Goal: Task Accomplishment & Management: Complete application form

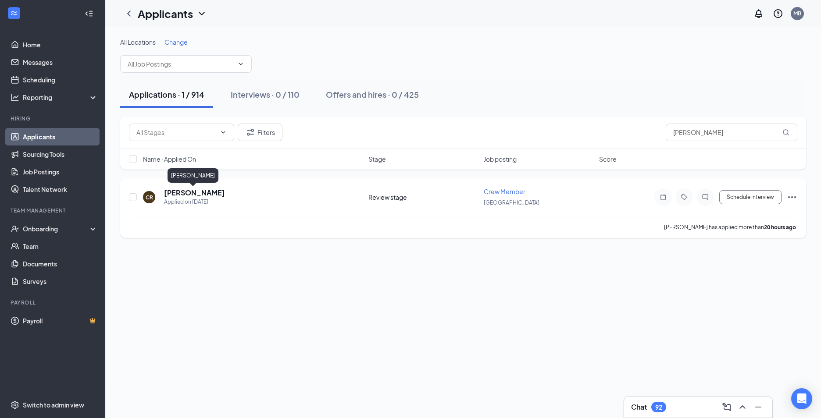
click at [203, 189] on h5 "[PERSON_NAME]" at bounding box center [194, 193] width 61 height 10
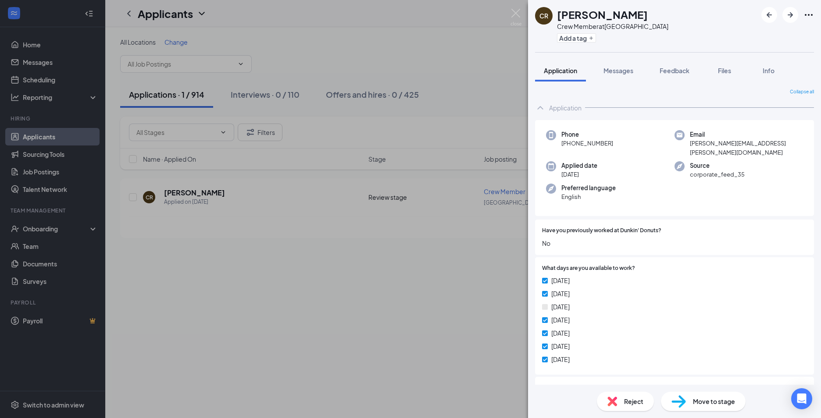
click at [328, 270] on div "CR [PERSON_NAME] Crew Member at [GEOGRAPHIC_DATA] Add a tag Application Message…" at bounding box center [410, 209] width 821 height 418
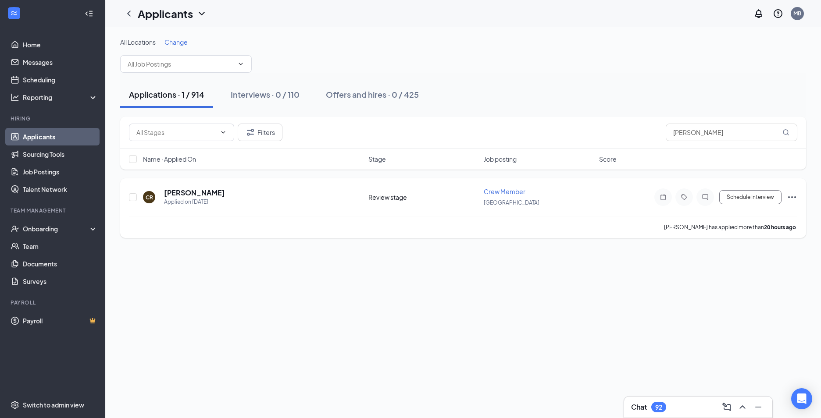
click at [798, 198] on div "CR [PERSON_NAME] Applied on [DATE] Review stage Crew Member [GEOGRAPHIC_DATA] S…" at bounding box center [463, 208] width 686 height 60
click at [794, 197] on icon "Ellipses" at bounding box center [792, 197] width 11 height 11
click at [732, 282] on p "Move to stage" at bounding box center [745, 281] width 75 height 9
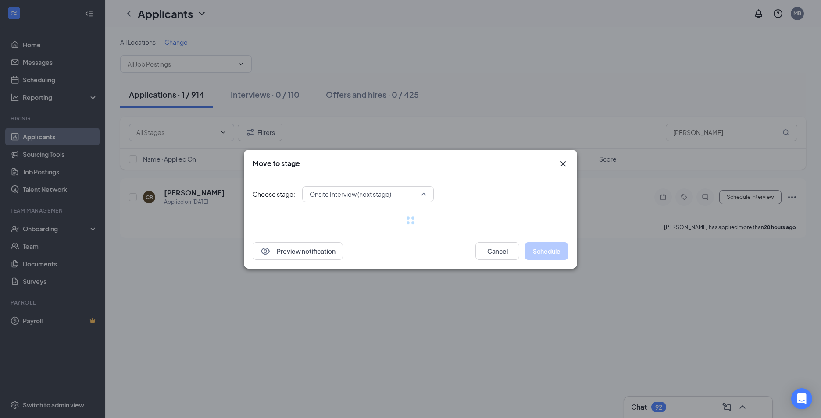
click at [337, 194] on div "Onsite Interview (next stage) 3951181 3990440 Application Review stage (current…" at bounding box center [368, 194] width 132 height 16
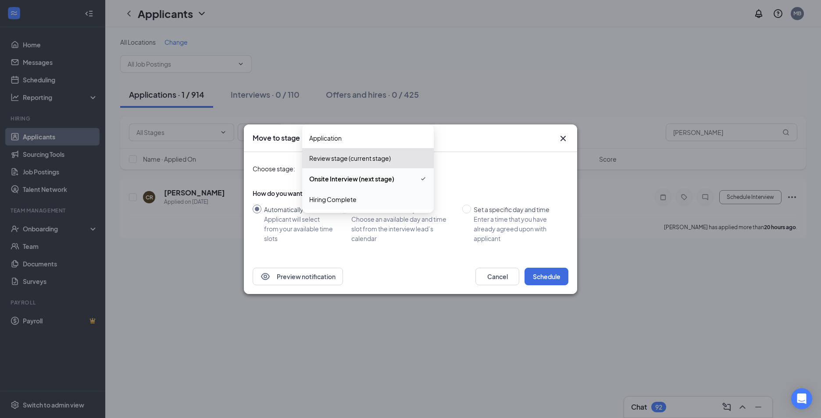
click at [342, 206] on div "Hiring Complete" at bounding box center [368, 199] width 132 height 20
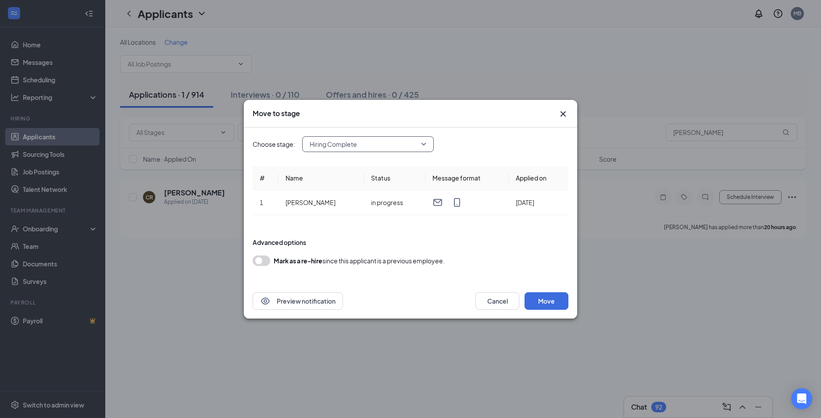
click at [388, 143] on span "Hiring Complete" at bounding box center [364, 144] width 109 height 13
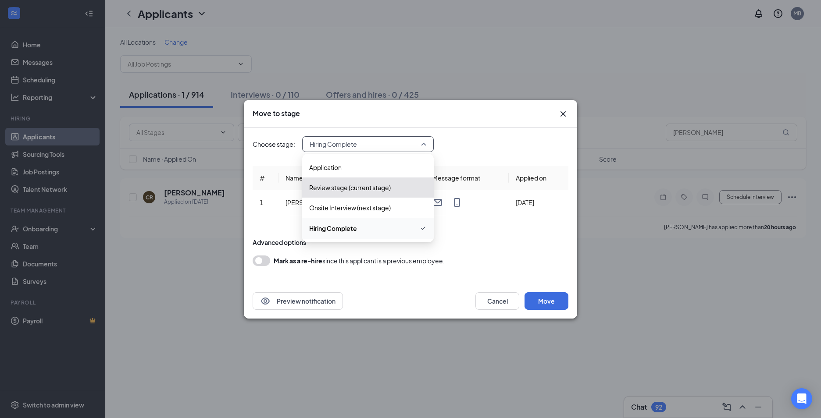
click at [366, 267] on form "Advanced options Mark as a re-hire since this applicant is a previous employee." at bounding box center [411, 252] width 316 height 46
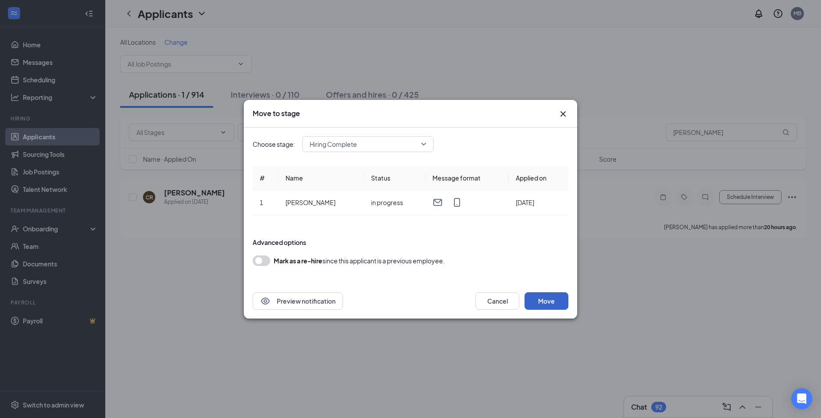
click at [546, 303] on button "Move" at bounding box center [546, 301] width 44 height 18
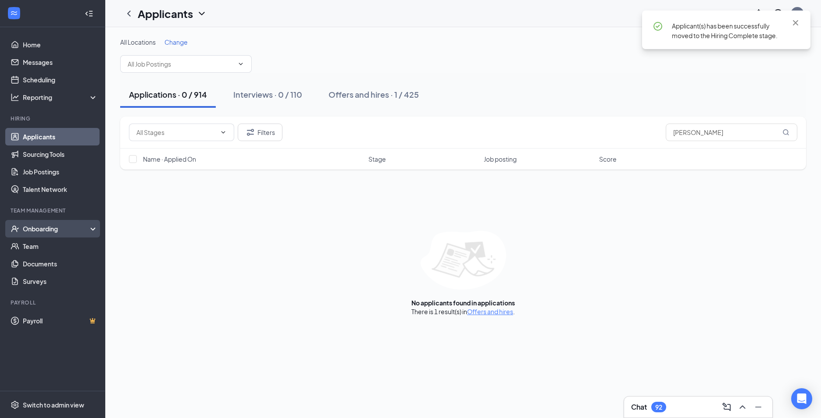
click at [39, 230] on div "Onboarding" at bounding box center [57, 228] width 68 height 9
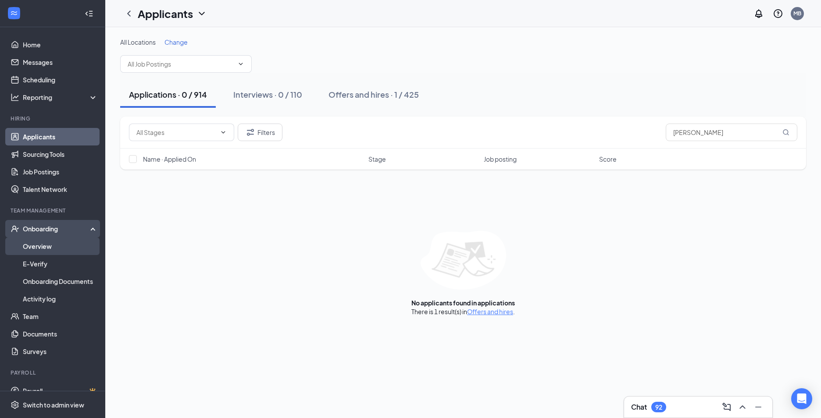
click at [77, 245] on link "Overview" at bounding box center [60, 247] width 75 height 18
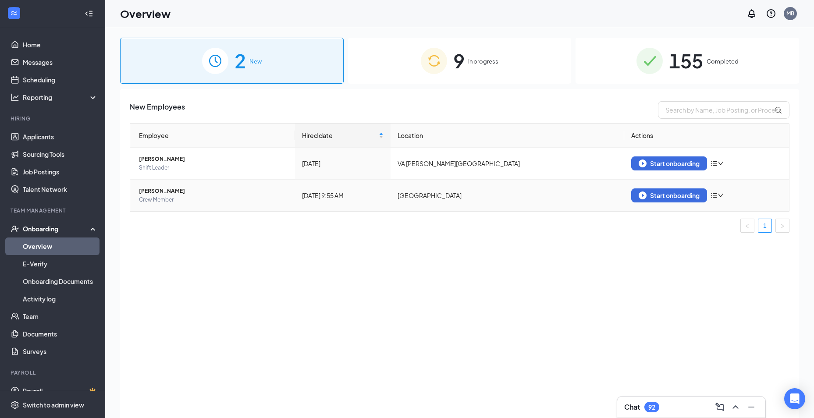
click at [188, 196] on span "Crew Member" at bounding box center [213, 200] width 149 height 9
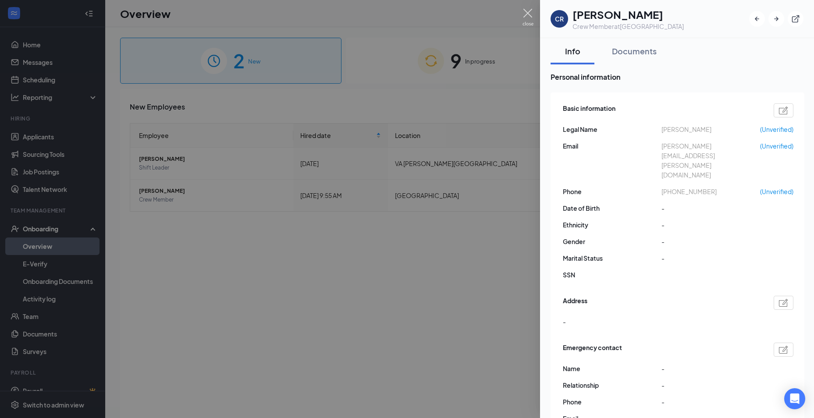
click at [524, 23] on img at bounding box center [528, 17] width 11 height 17
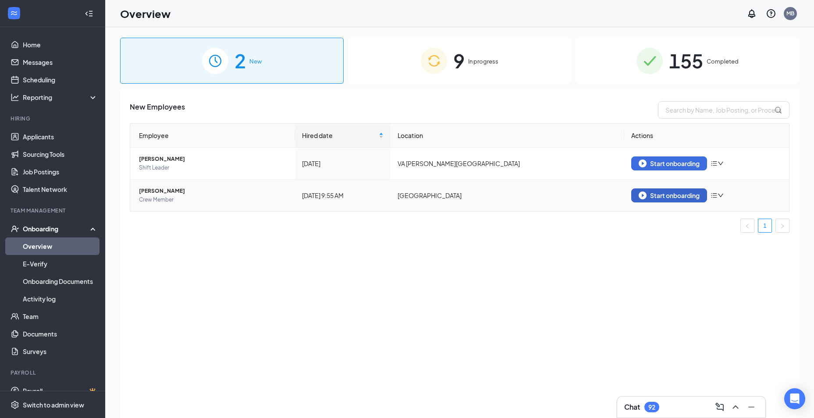
click at [687, 189] on button "Start onboarding" at bounding box center [669, 196] width 76 height 14
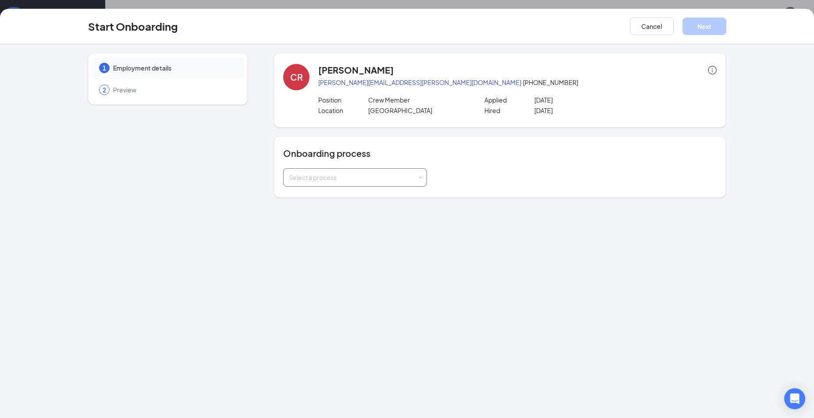
click at [354, 177] on div "Select a process" at bounding box center [353, 177] width 128 height 9
click at [345, 197] on span "General Onboarding Process" at bounding box center [329, 196] width 84 height 8
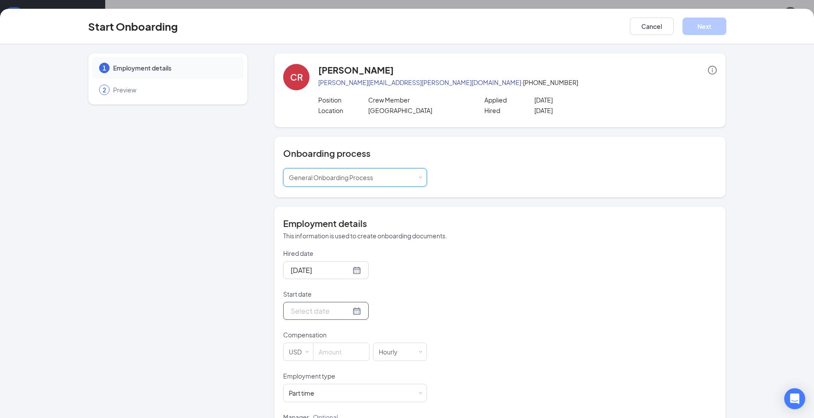
click at [350, 311] on div at bounding box center [326, 311] width 71 height 11
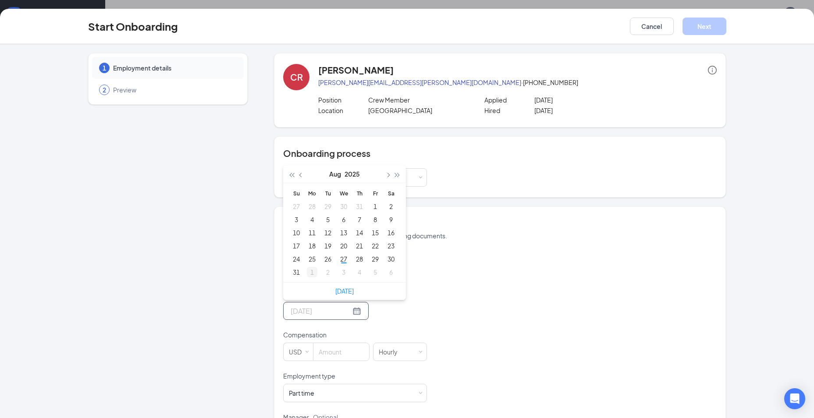
type input "[DATE]"
click at [307, 272] on div "1" at bounding box center [312, 272] width 11 height 11
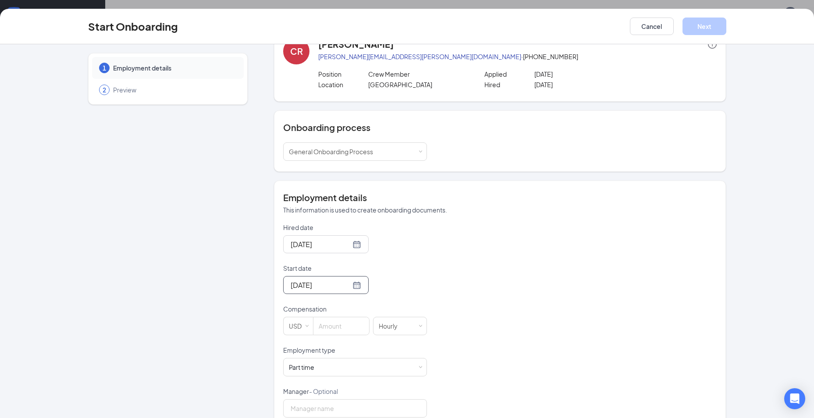
scroll to position [44, 0]
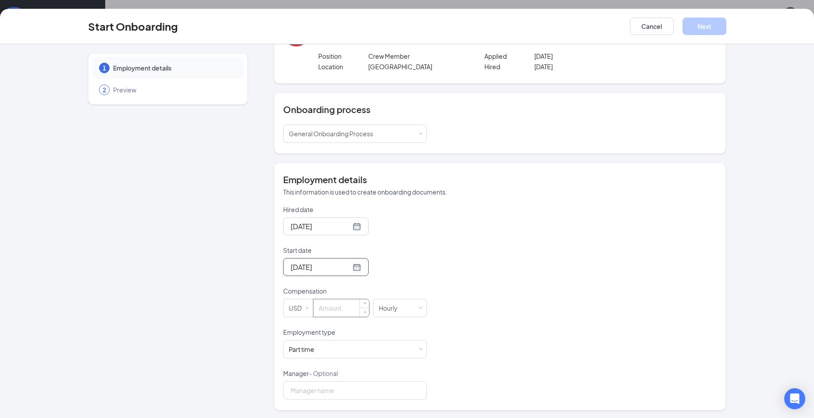
click at [335, 305] on input at bounding box center [341, 308] width 56 height 18
type input "14"
click at [581, 267] on div "Hired date [DATE] Start date [DATE] [DATE] Su Mo Tu We Th Fr Sa 31 1 2 3 4 5 6 …" at bounding box center [500, 302] width 434 height 195
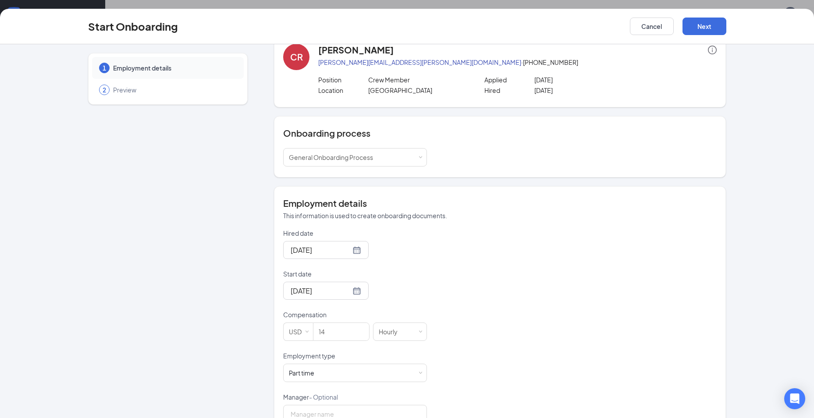
scroll to position [0, 0]
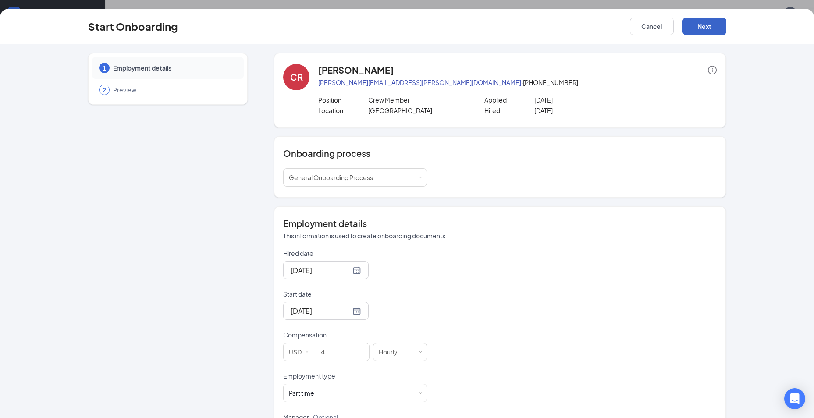
click at [709, 27] on button "Next" at bounding box center [705, 27] width 44 height 18
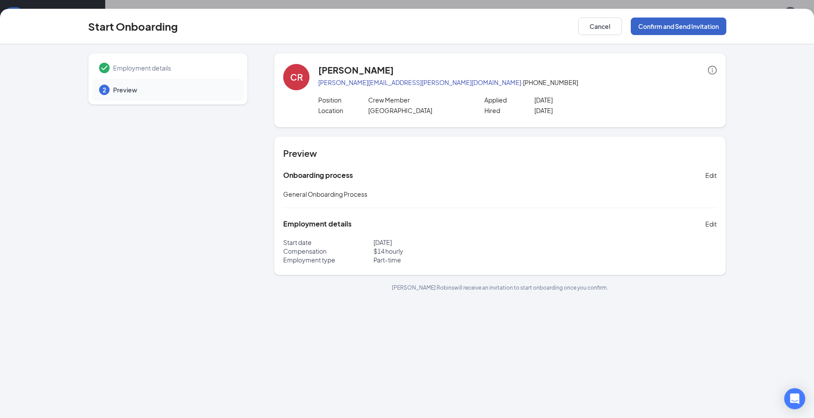
click at [709, 27] on button "Confirm and Send Invitation" at bounding box center [679, 27] width 96 height 18
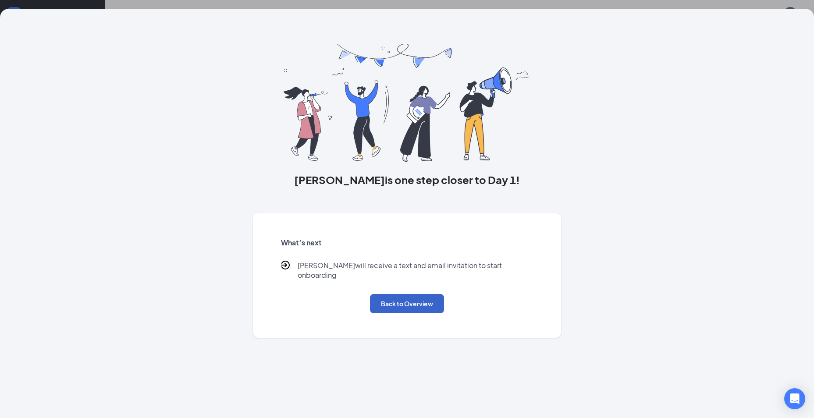
click at [409, 294] on button "Back to Overview" at bounding box center [407, 303] width 74 height 19
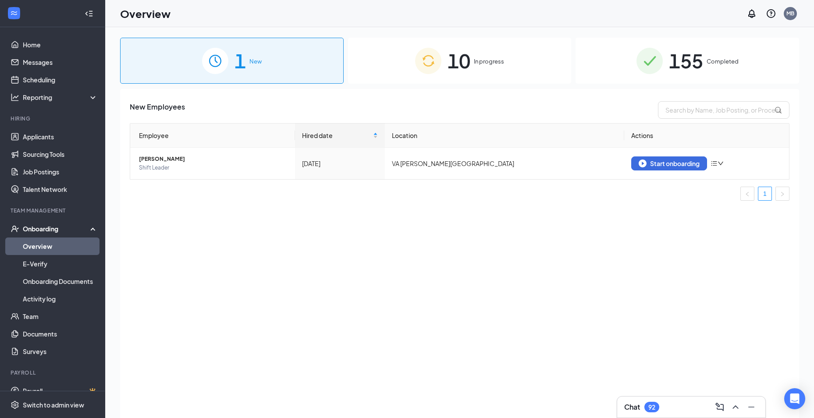
click at [447, 83] on div "10 In progress" at bounding box center [460, 61] width 224 height 46
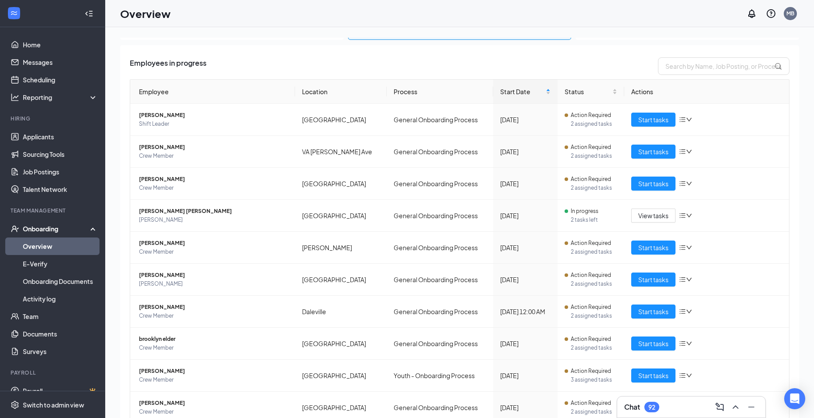
scroll to position [80, 0]
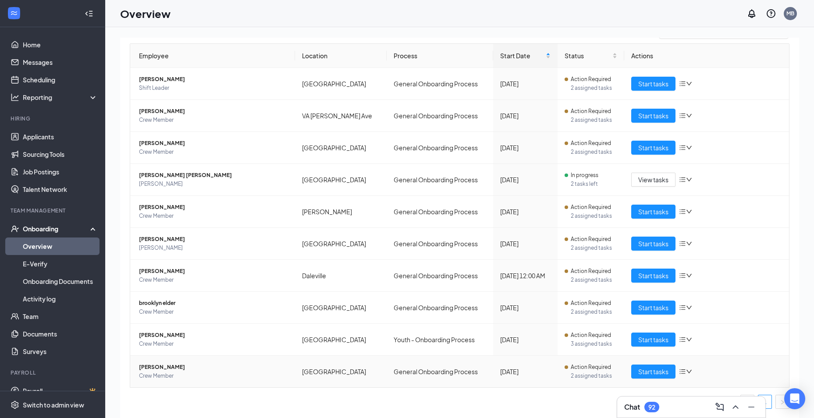
click at [173, 367] on span "[PERSON_NAME]" at bounding box center [213, 367] width 149 height 9
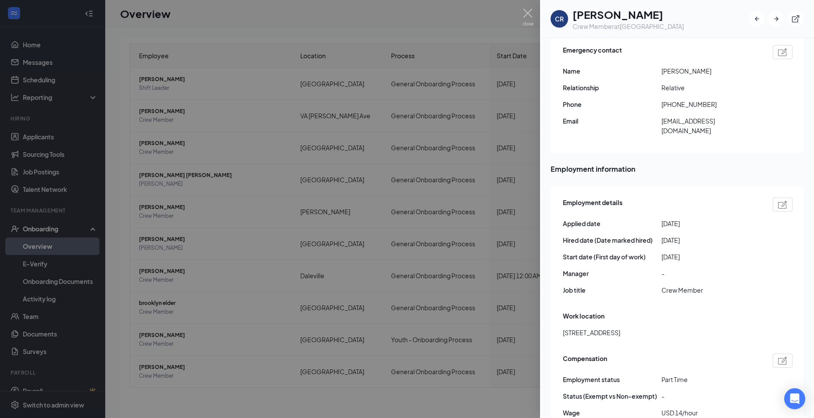
scroll to position [290, 0]
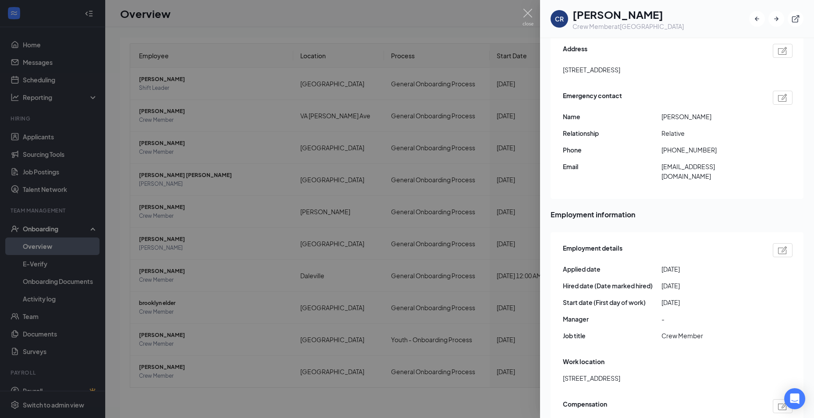
click at [236, 362] on div at bounding box center [407, 209] width 814 height 418
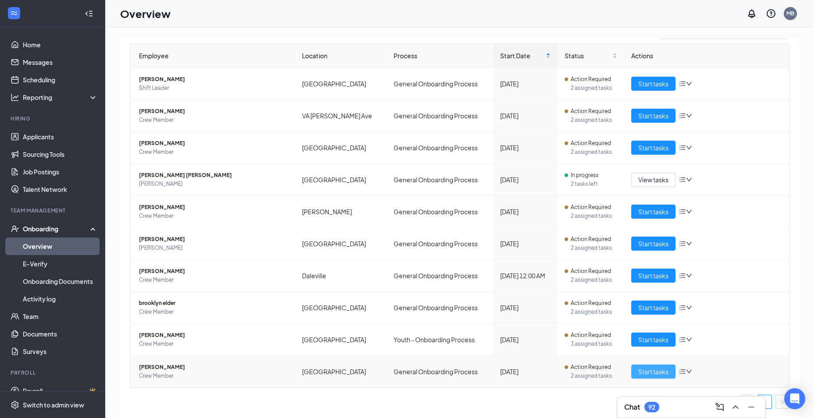
click at [642, 372] on span "Start tasks" at bounding box center [653, 372] width 30 height 10
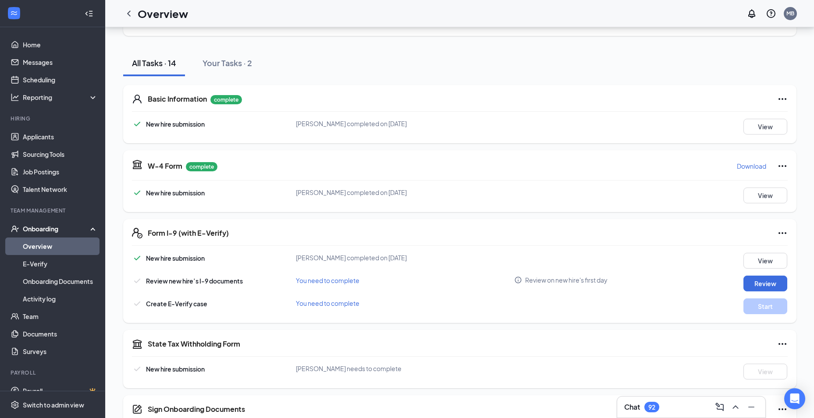
scroll to position [88, 0]
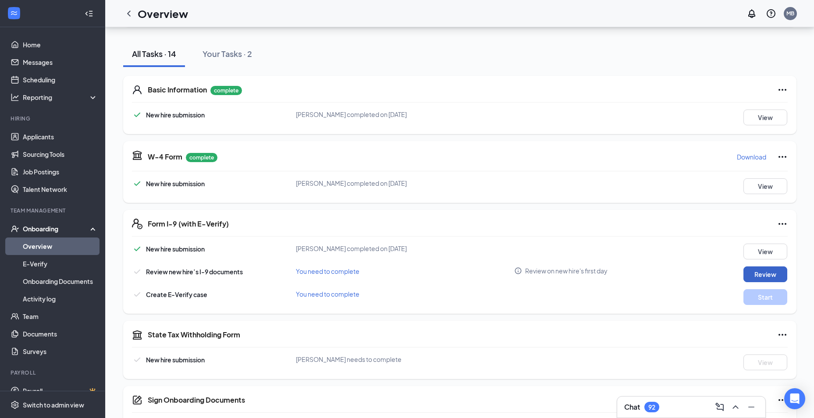
click at [760, 273] on button "Review" at bounding box center [766, 275] width 44 height 16
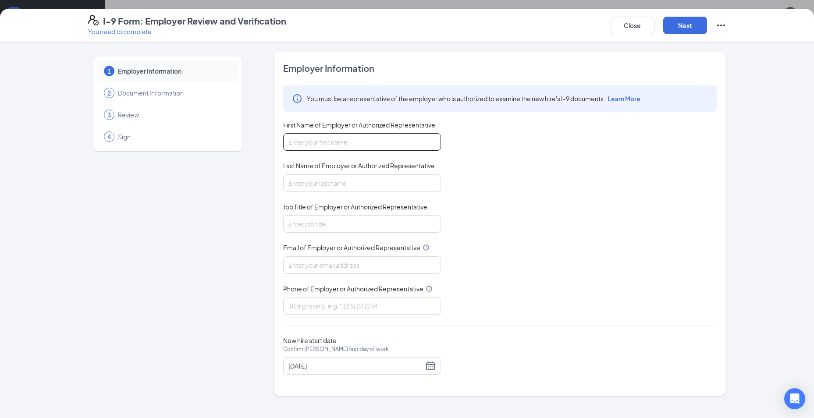
click at [354, 148] on input "First Name of Employer or Authorized Representative" at bounding box center [362, 142] width 158 height 18
click at [341, 124] on span "First Name of Employer or Authorized Representative" at bounding box center [359, 125] width 152 height 9
click at [341, 133] on input "First Name of Employer or Authorized Representative" at bounding box center [362, 142] width 158 height 18
click at [638, 28] on button "Close" at bounding box center [633, 26] width 44 height 18
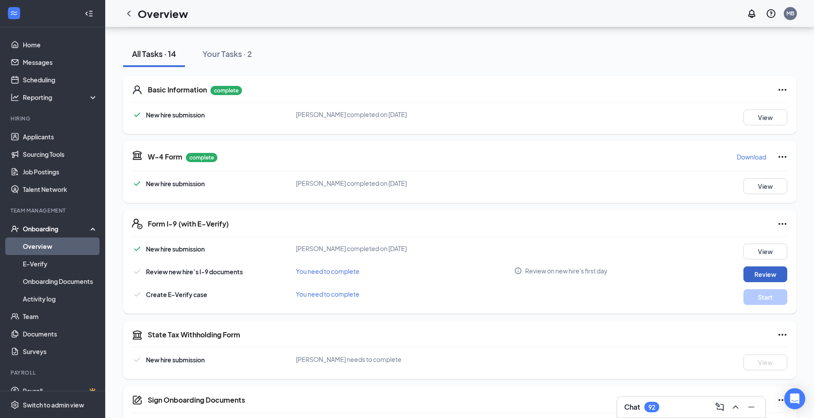
click at [751, 273] on button "Review" at bounding box center [766, 275] width 44 height 16
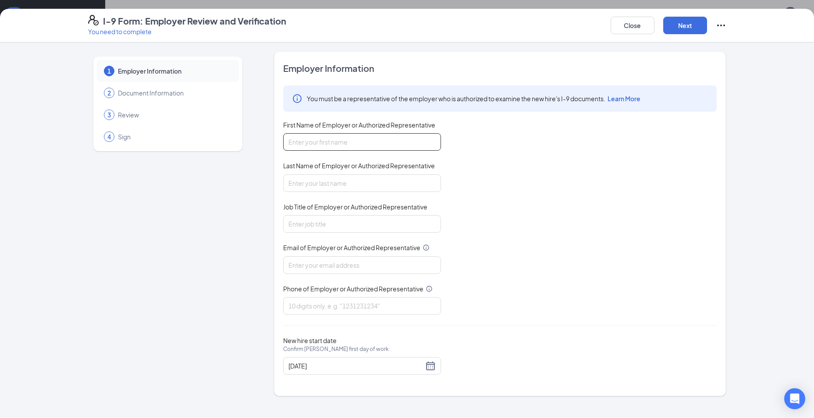
click at [355, 146] on input "First Name of Employer or Authorized Representative" at bounding box center [362, 142] width 158 height 18
type input "[PERSON_NAME]"
click at [349, 183] on input "Last Name of Employer or Authorized Representative" at bounding box center [362, 184] width 158 height 18
type input "[PERSON_NAME]"
click at [363, 222] on input "Job Title of Employer or Authorized Representative" at bounding box center [362, 224] width 158 height 18
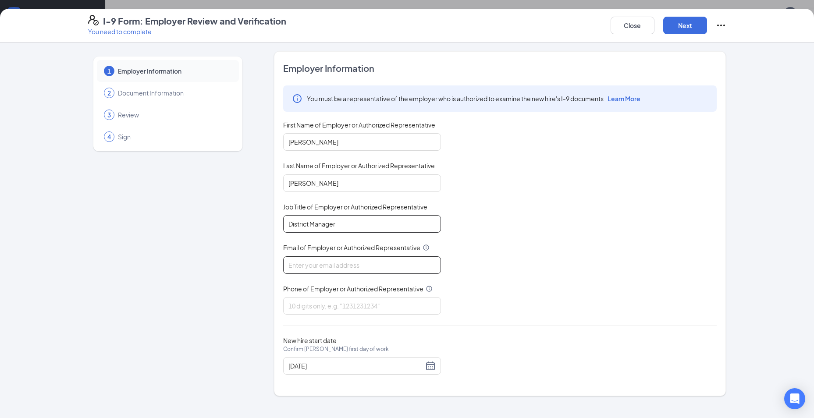
type input "District Manager"
click at [359, 267] on input "Email of Employer or Authorized Representative" at bounding box center [362, 265] width 158 height 18
type input "[EMAIL_ADDRESS][DOMAIN_NAME]"
click at [328, 309] on input "Phone of Employer or Authorized Representative" at bounding box center [362, 306] width 158 height 18
type input "5405258630"
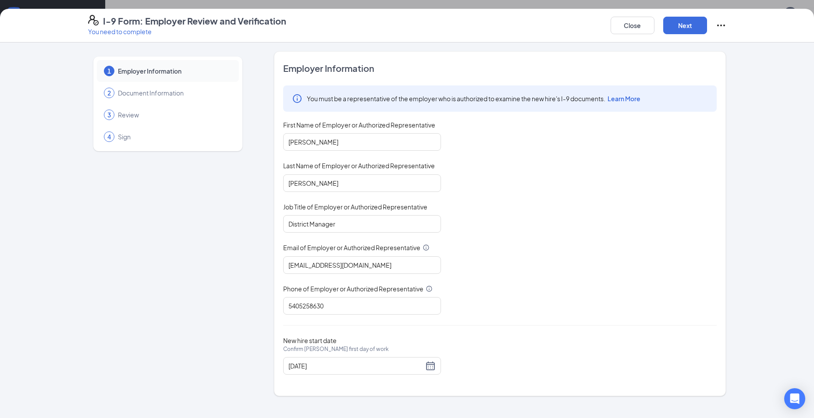
click at [474, 328] on div "Employer Information You must be a representative of the employer who is author…" at bounding box center [500, 223] width 434 height 323
click at [435, 366] on div "[DATE]" at bounding box center [361, 366] width 147 height 11
click at [300, 345] on button "button" at bounding box center [301, 342] width 10 height 18
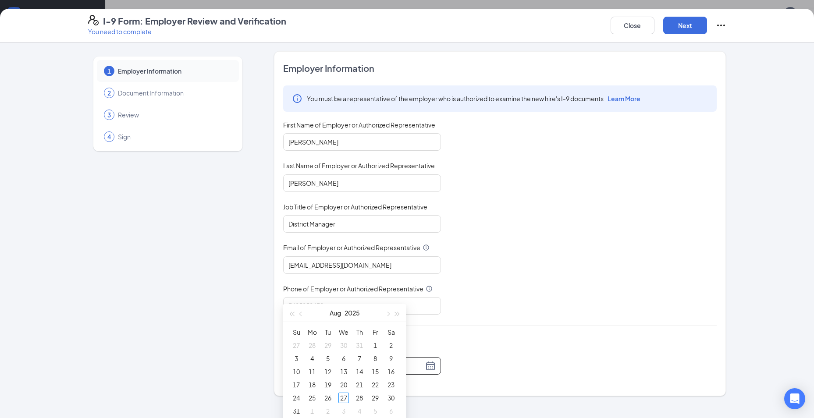
scroll to position [175, 0]
type input "[DATE]"
click at [359, 384] on div "28" at bounding box center [359, 383] width 11 height 11
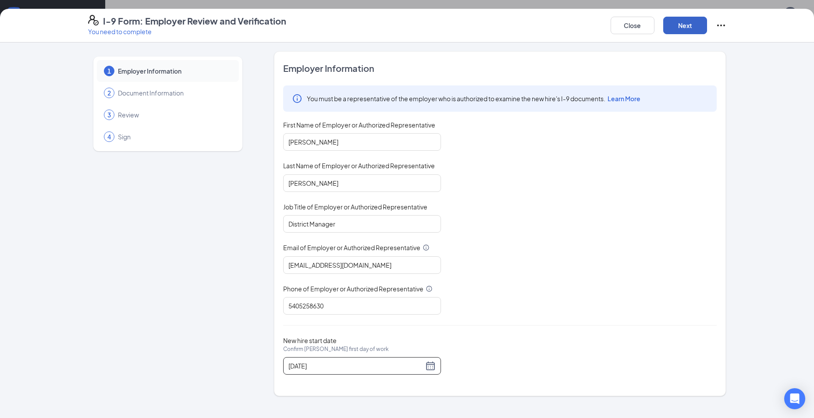
click at [684, 28] on button "Next" at bounding box center [685, 26] width 44 height 18
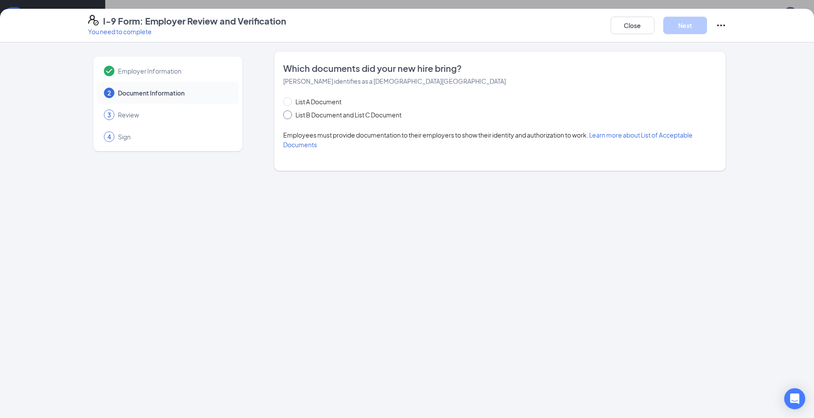
click at [316, 115] on span "List B Document and List C Document" at bounding box center [348, 115] width 113 height 10
click at [289, 115] on input "List B Document and List C Document" at bounding box center [286, 113] width 6 height 6
radio input "true"
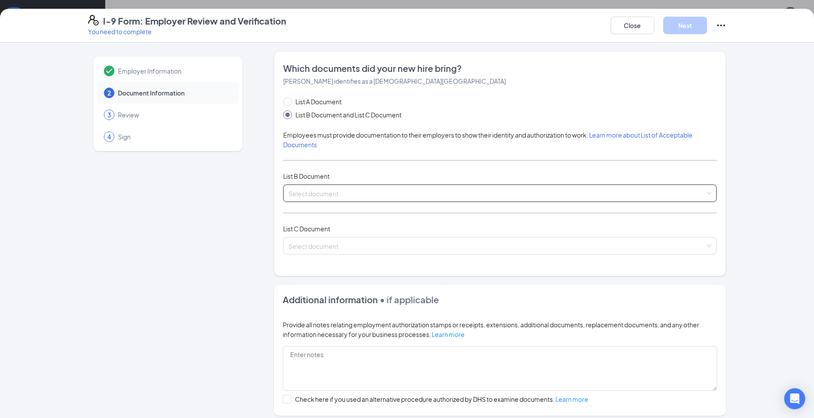
click at [365, 189] on input "search" at bounding box center [496, 191] width 417 height 13
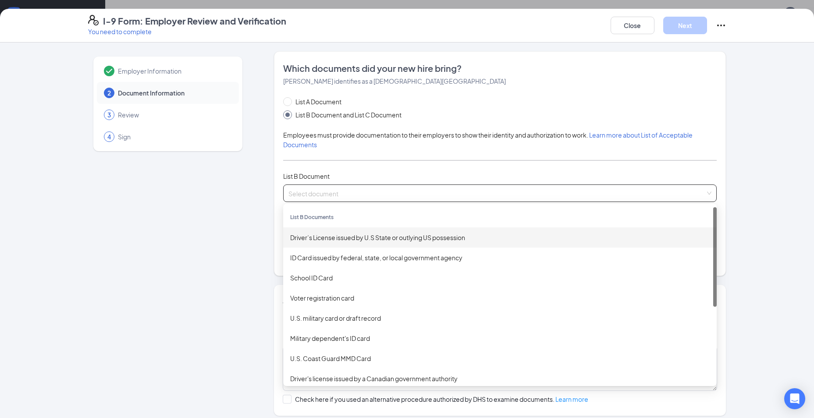
click at [390, 238] on div "Driver’s License issued by U.S State or outlying US possession" at bounding box center [500, 238] width 420 height 10
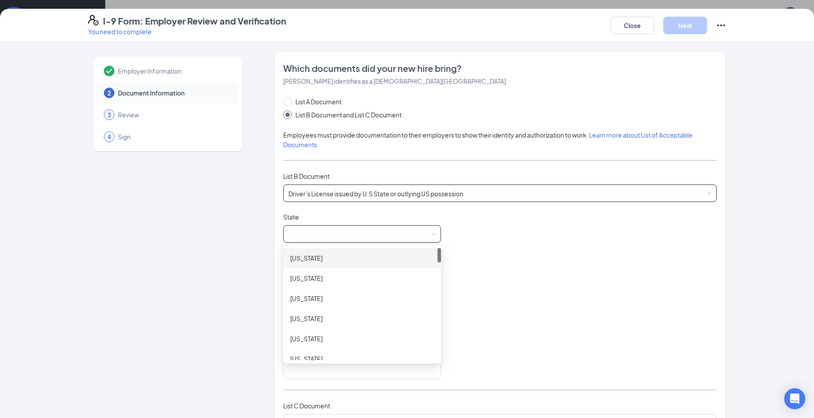
click at [388, 238] on span at bounding box center [361, 234] width 147 height 17
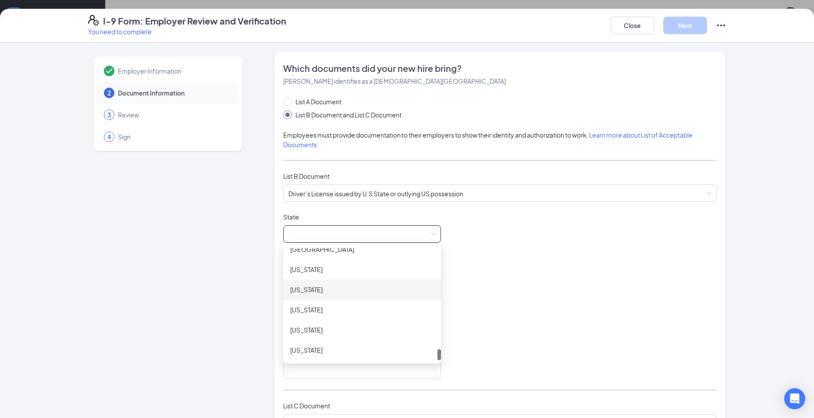
scroll to position [930, 0]
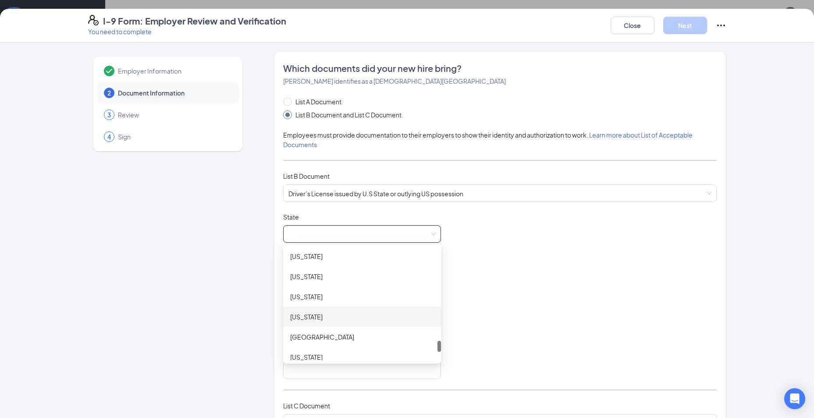
click at [334, 313] on div "[US_STATE]" at bounding box center [362, 317] width 144 height 10
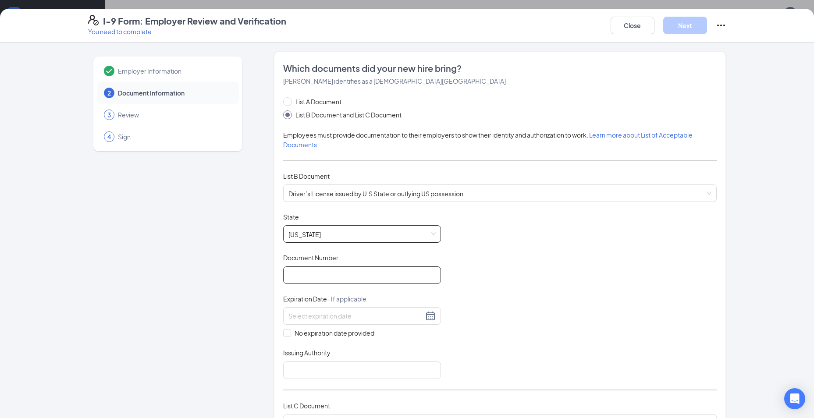
click at [332, 277] on input "Document Number" at bounding box center [362, 276] width 158 height 18
type input "A63011864"
click at [331, 321] on input at bounding box center [355, 316] width 135 height 10
type input "[DATE]"
click at [434, 346] on div "Document Title Driver’s License issued by U.S State or outlying US possession S…" at bounding box center [500, 296] width 434 height 167
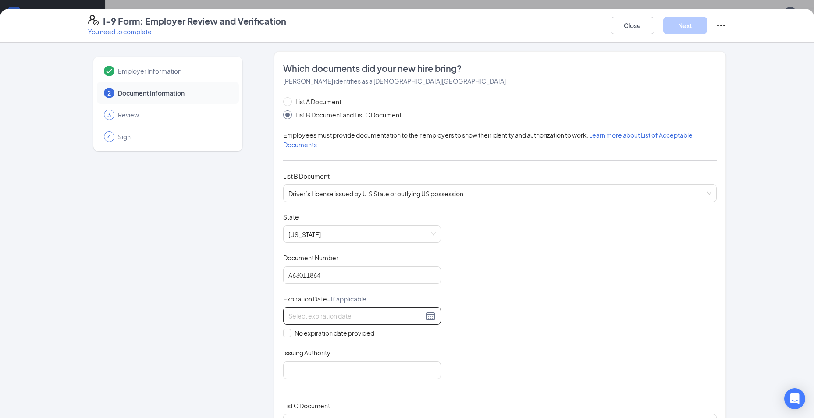
click at [361, 314] on input at bounding box center [355, 316] width 135 height 10
click at [340, 407] on div "21" at bounding box center [340, 407] width 11 height 11
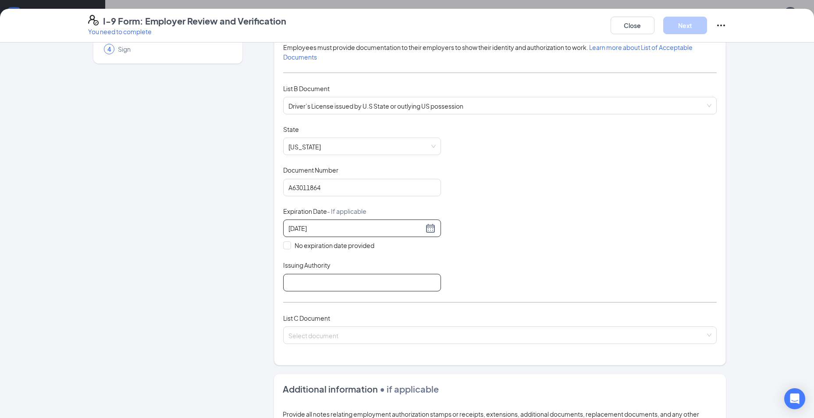
type input "[DATE]"
click at [359, 282] on input "Issuing Authority" at bounding box center [362, 283] width 158 height 18
type input "[US_STATE]"
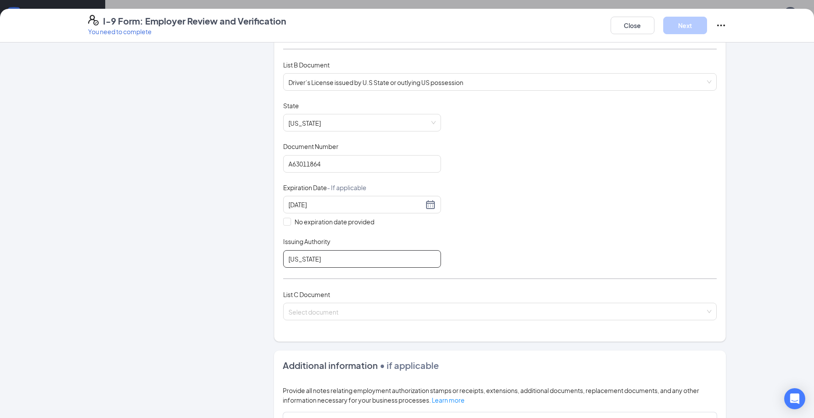
scroll to position [132, 0]
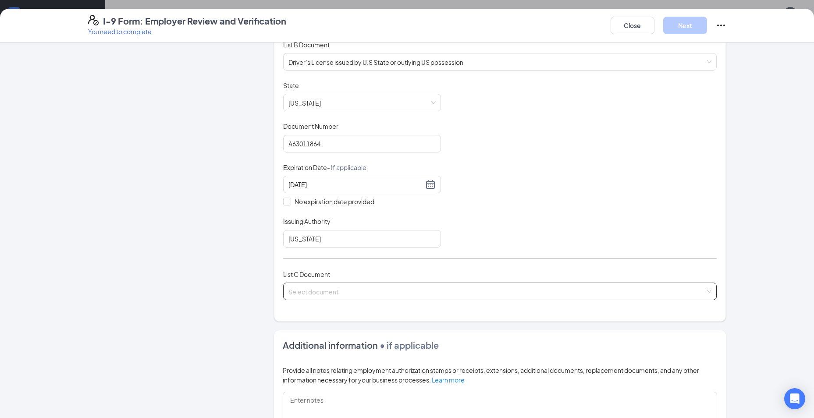
click at [325, 286] on input "search" at bounding box center [496, 289] width 417 height 13
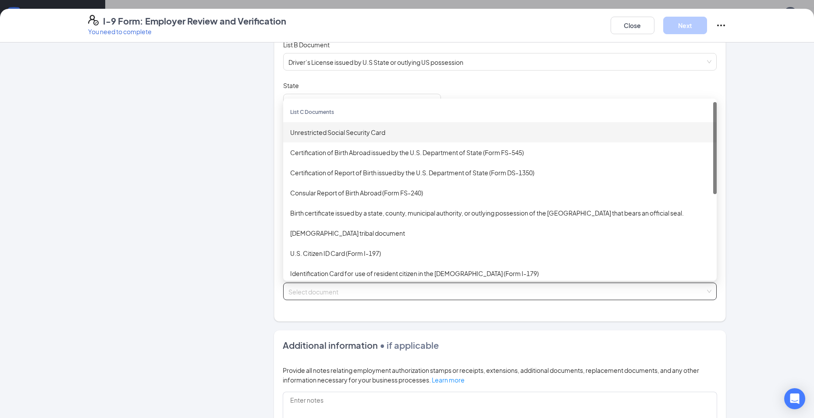
click at [321, 131] on div "Unrestricted Social Security Card" at bounding box center [500, 133] width 420 height 10
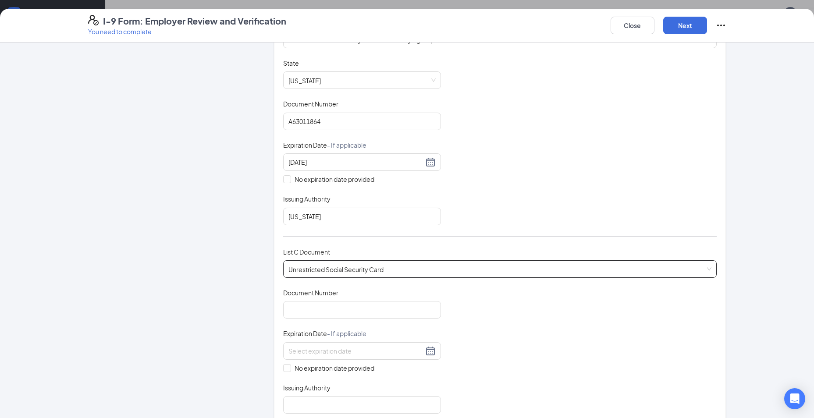
scroll to position [175, 0]
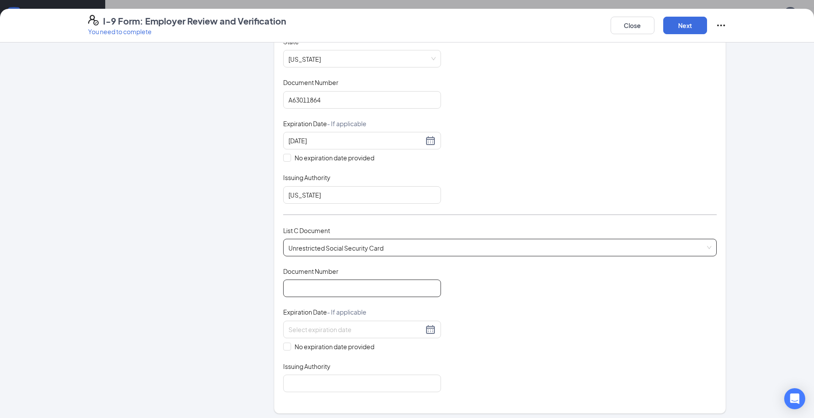
click at [399, 295] on input "Document Number" at bounding box center [362, 289] width 158 height 18
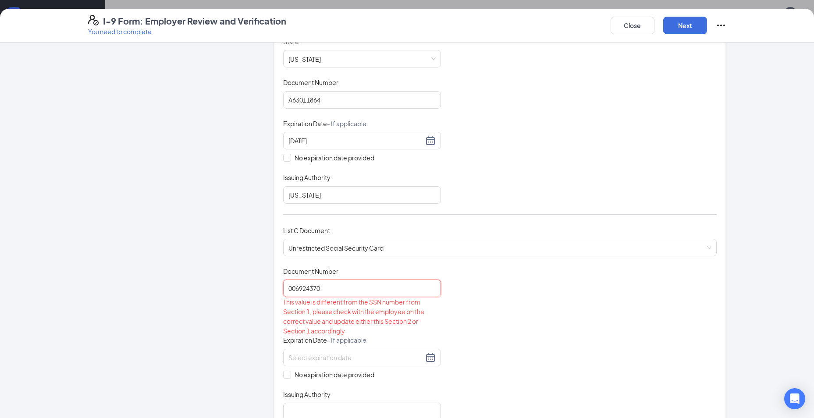
type input "006924370"
click at [487, 330] on div "Document Title Unrestricted Social Security Card Document Number 006924370 This…" at bounding box center [500, 343] width 434 height 153
click at [381, 353] on input at bounding box center [355, 358] width 135 height 10
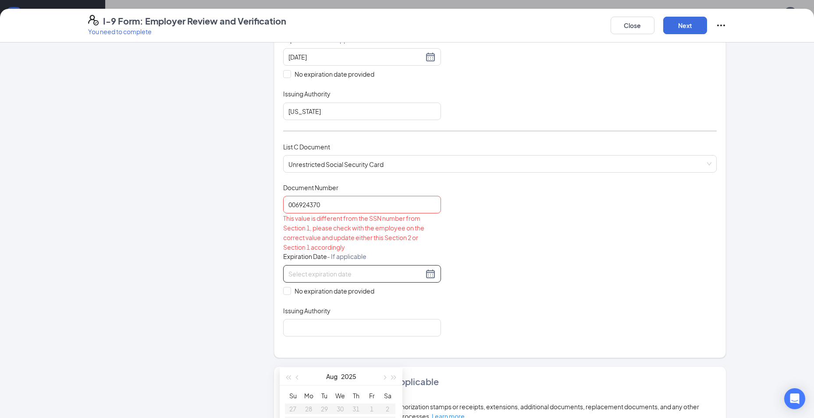
scroll to position [263, 0]
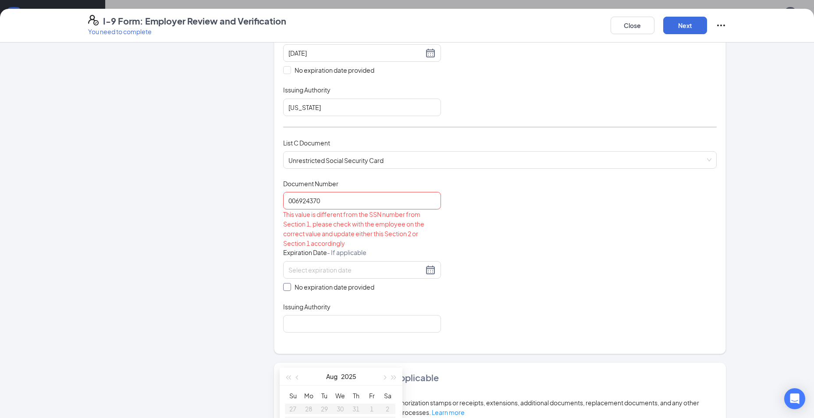
click at [287, 285] on span at bounding box center [287, 287] width 8 height 8
click at [287, 285] on input "No expiration date provided" at bounding box center [286, 286] width 6 height 6
checkbox input "true"
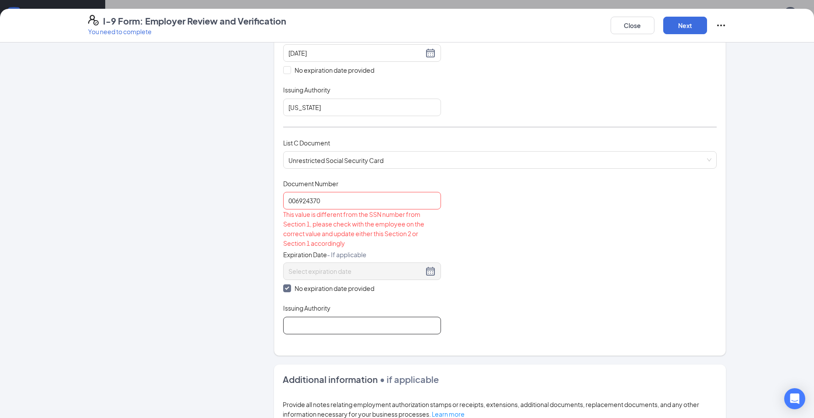
click at [371, 330] on input "Issuing Authority" at bounding box center [362, 326] width 158 height 18
type input "Social Security Administration"
click at [524, 242] on div "Document Title Unrestricted Social Security Card Document Number 006924370 This…" at bounding box center [500, 256] width 434 height 155
click at [297, 203] on input "006924370" at bounding box center [362, 201] width 158 height 18
click at [308, 204] on input "006-924370" at bounding box center [362, 201] width 158 height 18
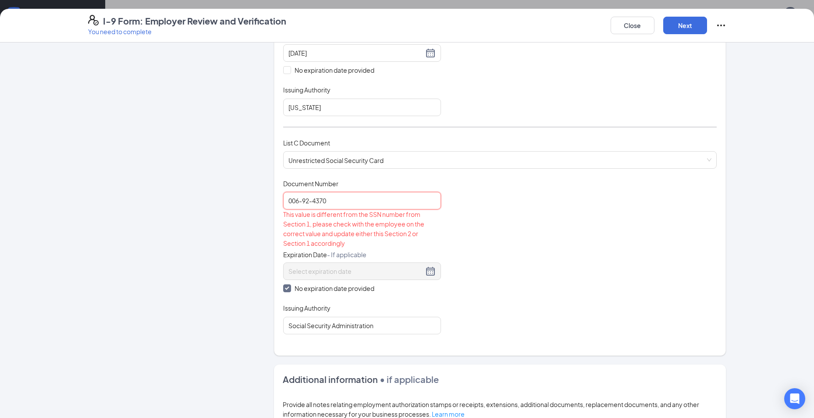
type input "006-92-4370"
click at [391, 214] on div "This value is different from the SSN number from Section 1, please check with t…" at bounding box center [362, 229] width 158 height 39
click at [443, 259] on div "Document Title Unrestricted Social Security Card Document Number 006-92-4370 Th…" at bounding box center [500, 256] width 434 height 155
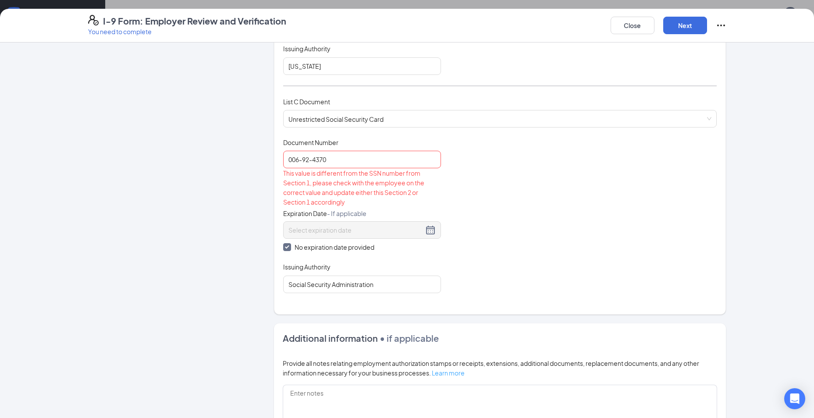
scroll to position [301, 0]
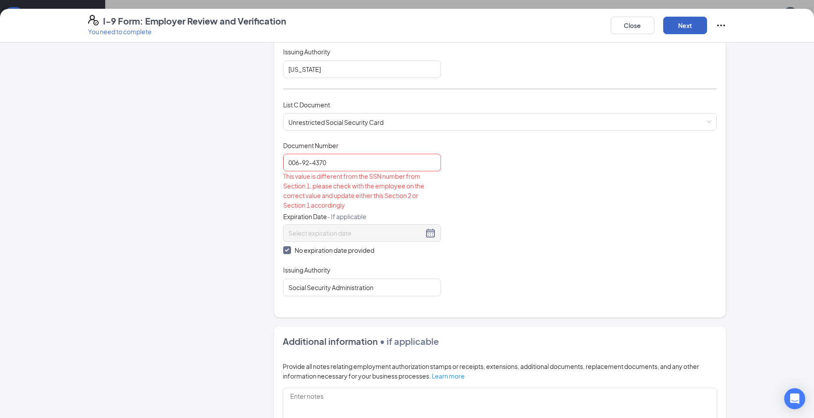
click at [691, 25] on button "Next" at bounding box center [685, 26] width 44 height 18
click at [698, 27] on button "Next" at bounding box center [685, 26] width 44 height 18
click at [724, 28] on icon "Ellipses" at bounding box center [721, 25] width 11 height 11
click at [637, 30] on button "Close" at bounding box center [633, 26] width 44 height 18
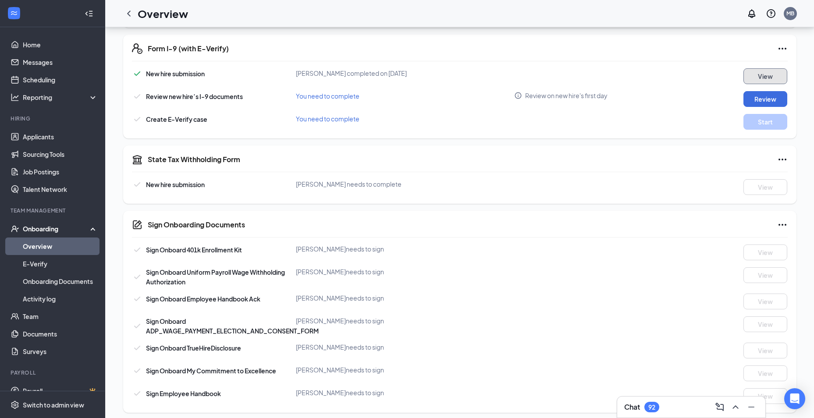
click at [764, 78] on button "View" at bounding box center [766, 76] width 44 height 16
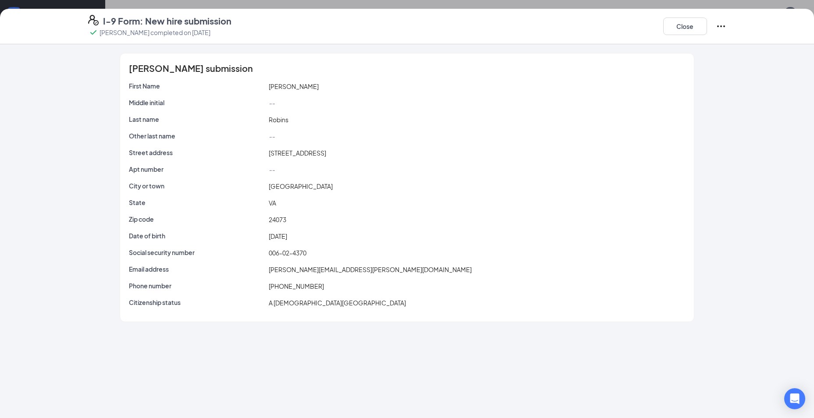
click at [720, 23] on icon "Ellipses" at bounding box center [721, 26] width 11 height 11
click at [682, 58] on button "Restart This will not resolve any open E-verify cases" at bounding box center [655, 48] width 132 height 23
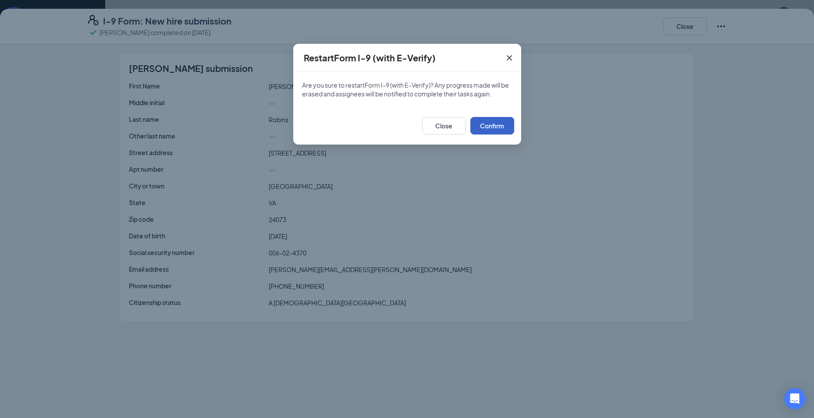
click at [496, 125] on button "Confirm" at bounding box center [492, 126] width 44 height 18
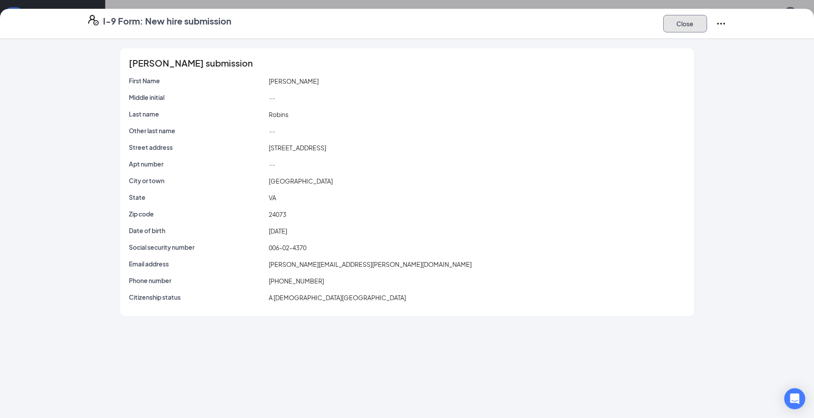
click at [696, 28] on button "Close" at bounding box center [685, 24] width 44 height 18
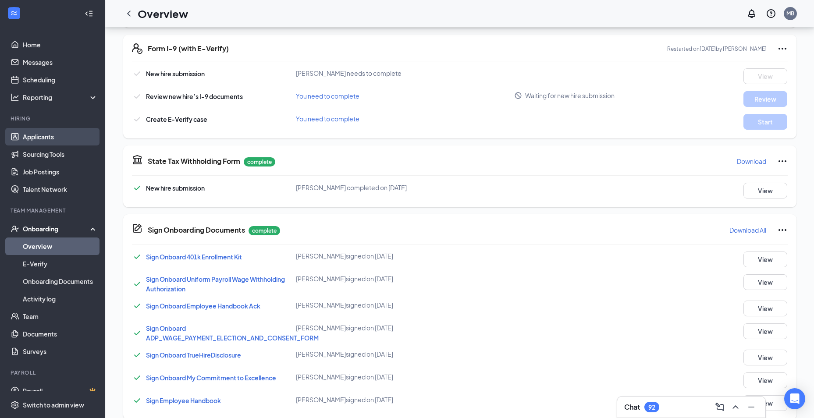
click at [47, 137] on link "Applicants" at bounding box center [60, 137] width 75 height 18
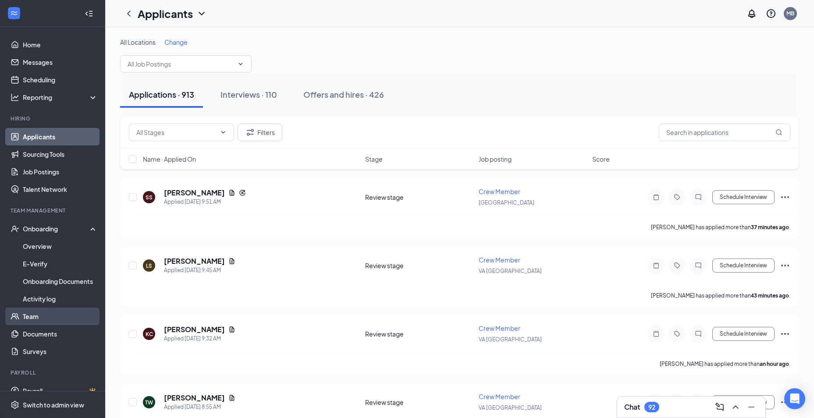
click at [41, 313] on link "Team" at bounding box center [60, 317] width 75 height 18
